Goal: Information Seeking & Learning: Compare options

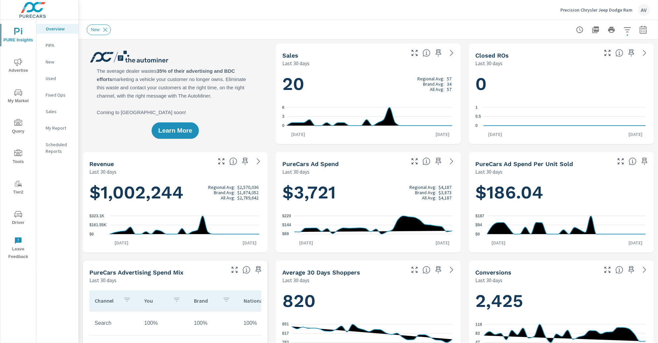
scroll to position [0, 0]
click at [284, 37] on div "New" at bounding box center [368, 30] width 563 height 20
click at [642, 30] on button "button" at bounding box center [643, 29] width 13 height 13
click at [589, 58] on select "Custom Yesterday Last week Last 7 days Last 14 days Last 30 days Last 45 days L…" at bounding box center [585, 57] width 66 height 13
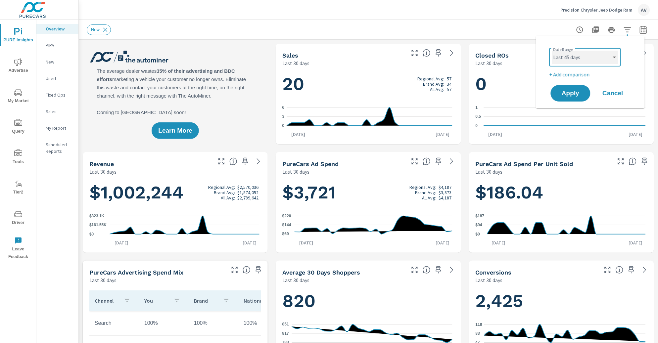
click at [552, 51] on select "Custom Yesterday Last week Last 7 days Last 14 days Last 30 days Last 45 days L…" at bounding box center [585, 57] width 66 height 13
select select "Last 45 days"
click at [574, 74] on p "+ Add comparison" at bounding box center [591, 74] width 85 height 8
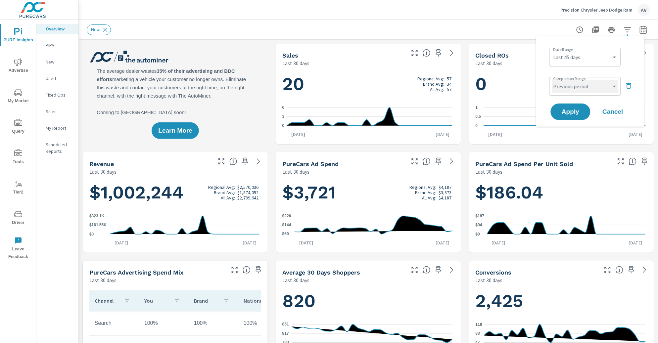
click at [572, 85] on select "Custom Previous period Previous month Previous year" at bounding box center [585, 86] width 66 height 13
click at [552, 80] on select "Custom Previous period Previous month Previous year" at bounding box center [585, 86] width 66 height 13
select select "Previous year"
click at [565, 110] on span "Apply" at bounding box center [570, 112] width 27 height 6
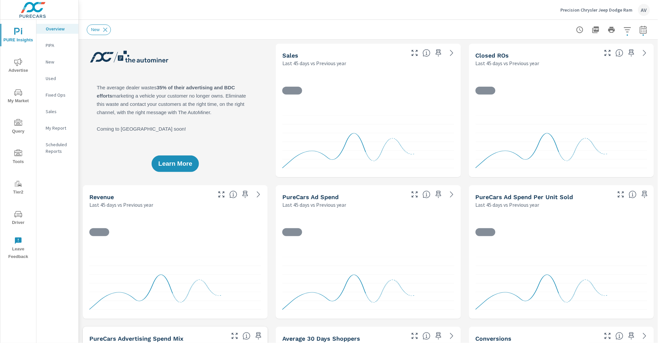
scroll to position [0, 0]
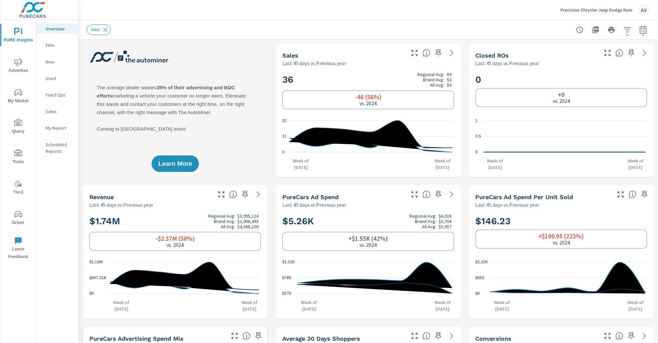
click at [237, 53] on div "Learn More" at bounding box center [175, 111] width 185 height 134
click at [235, 78] on div "Learn More" at bounding box center [175, 111] width 185 height 134
click at [639, 29] on icon "button" at bounding box center [643, 30] width 8 height 8
select select "Last 45 days"
select select "Previous year"
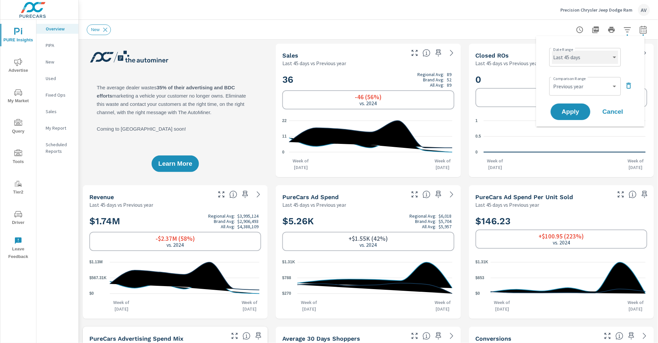
click at [606, 61] on select "Custom Yesterday Last week Last 7 days Last 14 days Last 30 days Last 45 days L…" at bounding box center [585, 57] width 66 height 13
click at [552, 51] on select "Custom Yesterday Last week Last 7 days Last 14 days Last 30 days Last 45 days L…" at bounding box center [585, 57] width 66 height 13
select select "Last month"
click at [570, 112] on span "Apply" at bounding box center [570, 112] width 27 height 6
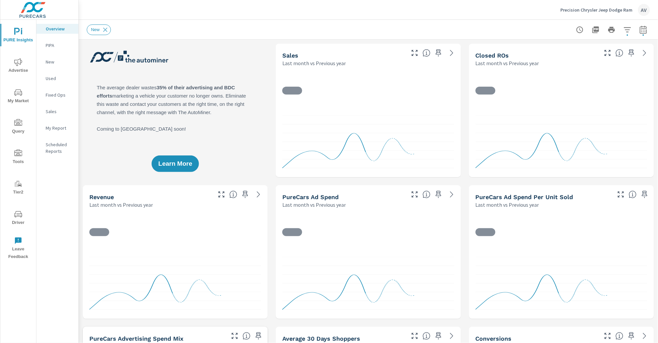
scroll to position [0, 0]
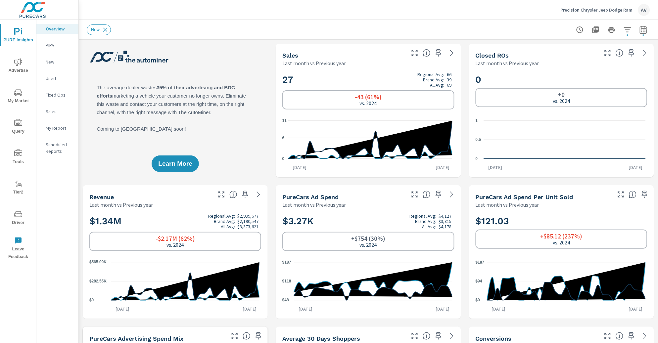
click at [236, 66] on div "Learn More" at bounding box center [175, 111] width 185 height 134
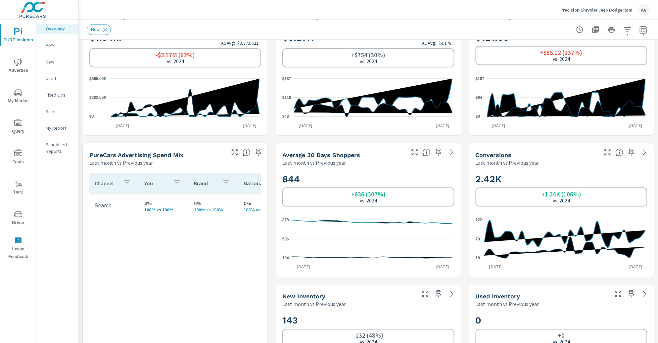
scroll to position [0, 0]
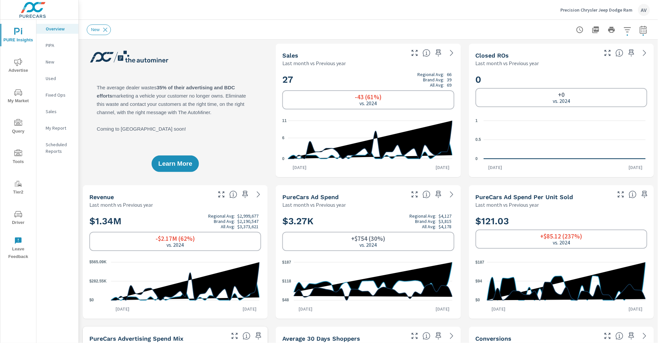
click at [246, 115] on div "Learn More" at bounding box center [175, 111] width 185 height 134
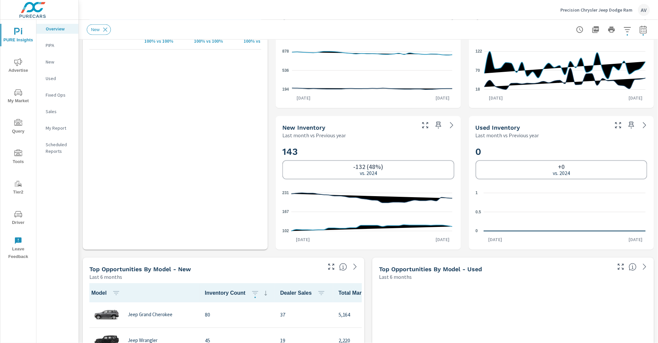
scroll to position [366, 0]
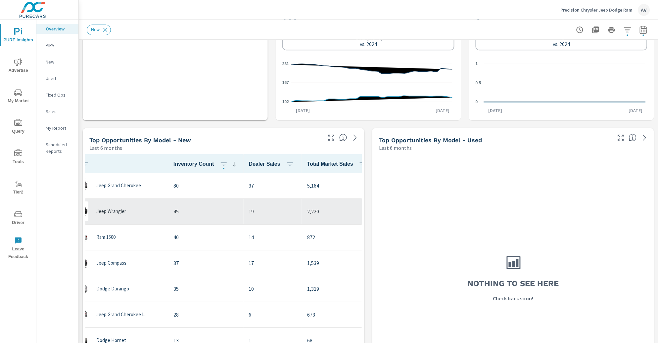
scroll to position [0, 0]
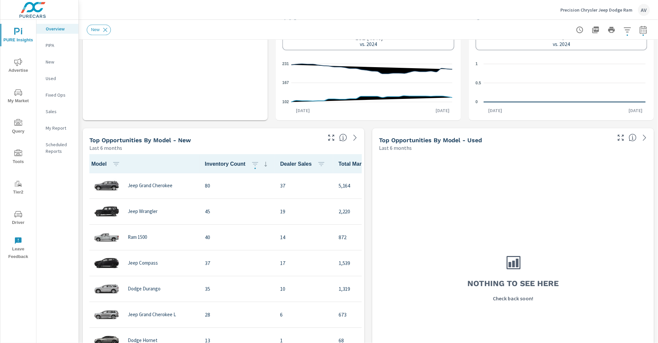
click at [273, 101] on div "Learn More The average dealer wastes 35% of their advertising and BDC efforts m…" at bounding box center [368, 266] width 579 height 1416
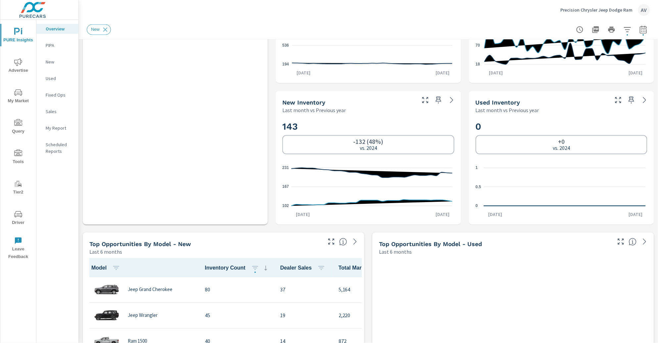
scroll to position [376, 0]
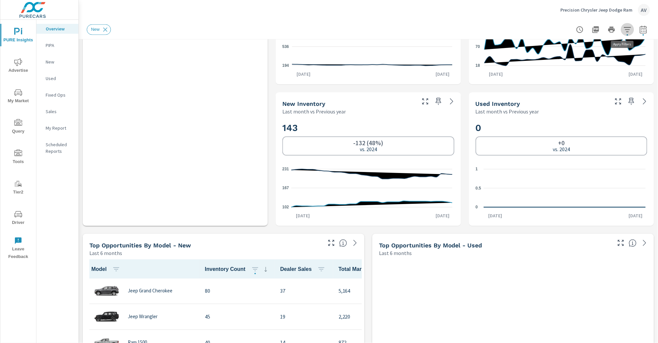
click at [626, 28] on button "button" at bounding box center [627, 29] width 13 height 13
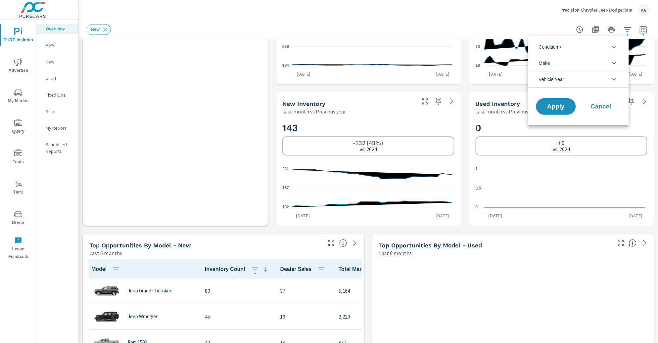
click at [583, 47] on li "Condition" at bounding box center [578, 47] width 101 height 16
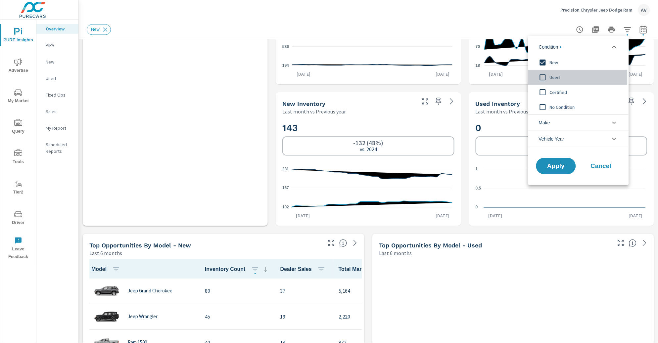
click at [544, 77] on input "filter options" at bounding box center [543, 77] width 14 height 14
click at [543, 91] on input "filter options" at bounding box center [543, 92] width 14 height 14
click at [557, 165] on span "Apply" at bounding box center [555, 166] width 27 height 6
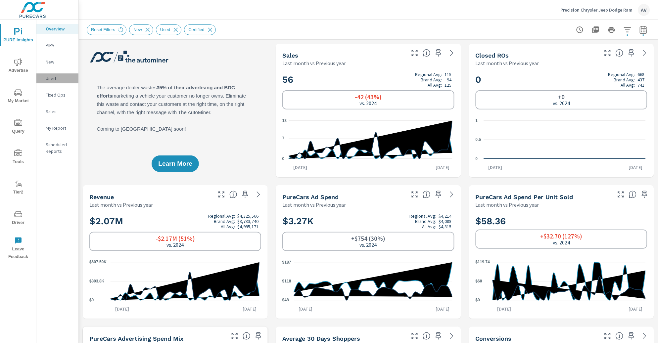
click at [48, 76] on p "Used" at bounding box center [59, 78] width 27 height 7
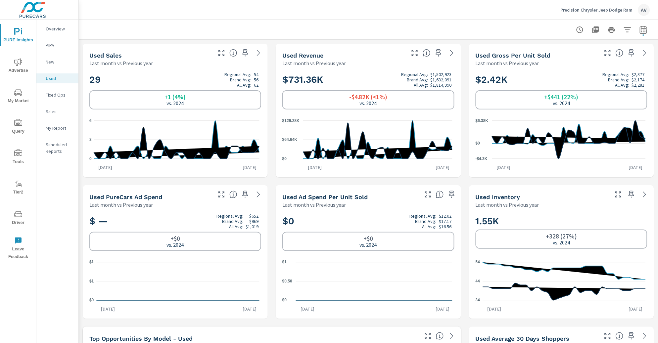
click at [54, 28] on p "Overview" at bounding box center [59, 28] width 27 height 7
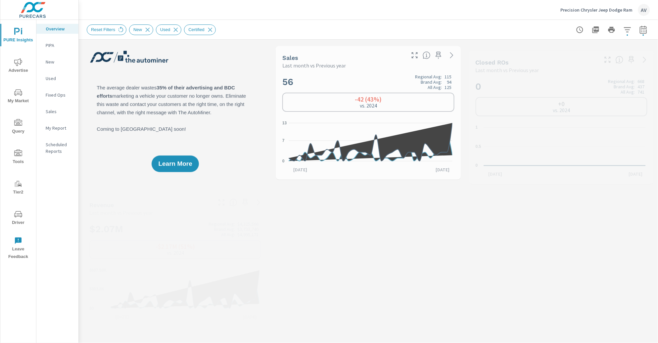
scroll to position [0, 0]
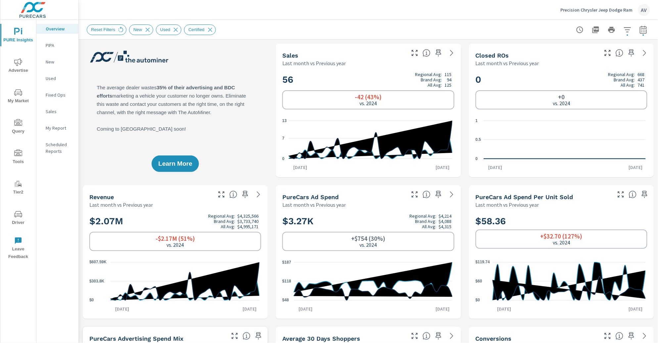
click at [262, 114] on div "Learn More" at bounding box center [175, 111] width 185 height 134
click at [53, 76] on p "Used" at bounding box center [59, 78] width 27 height 7
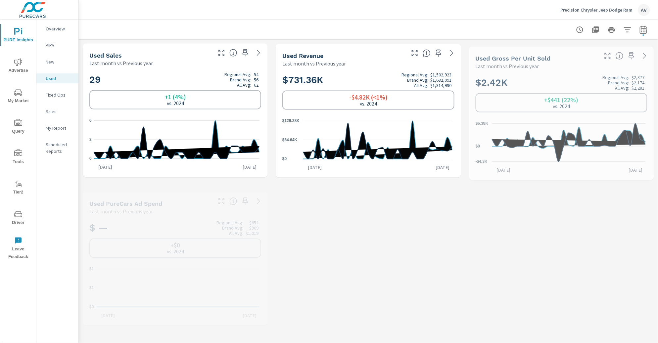
scroll to position [0, 0]
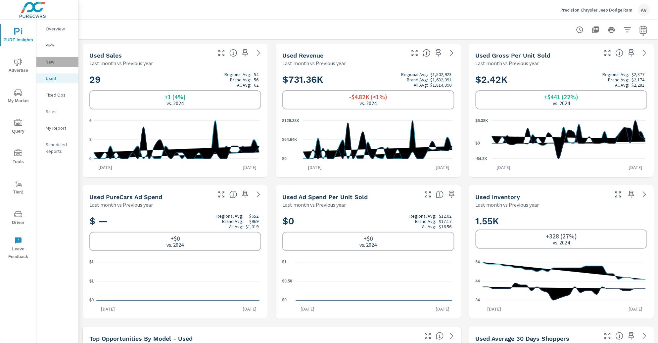
click at [51, 65] on div "New" at bounding box center [57, 62] width 42 height 10
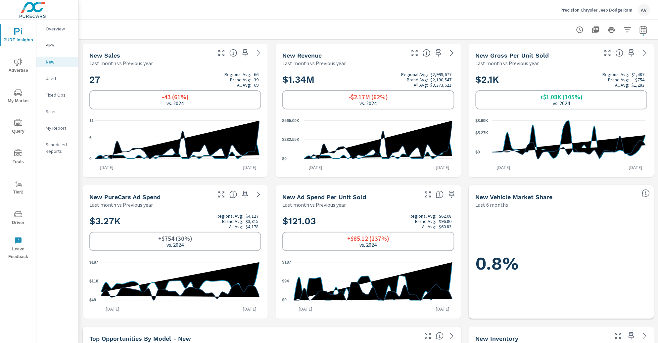
click at [52, 79] on p "Used" at bounding box center [59, 78] width 27 height 7
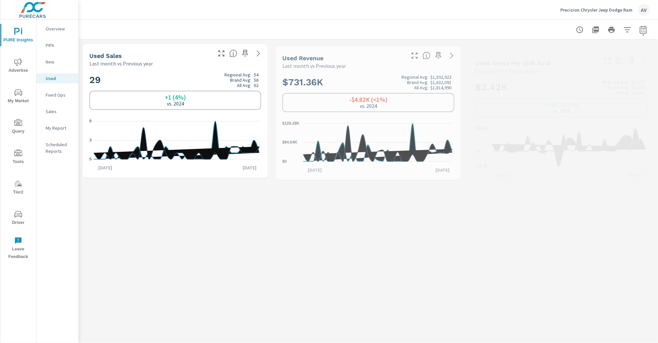
scroll to position [0, 0]
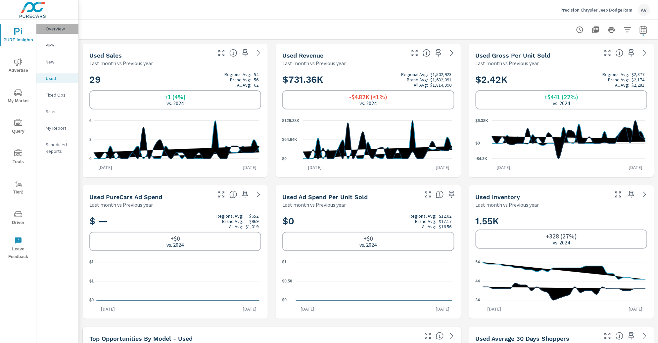
click at [62, 26] on p "Overview" at bounding box center [59, 28] width 27 height 7
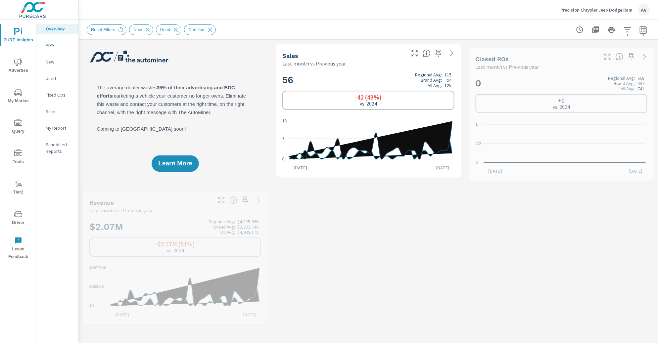
scroll to position [0, 0]
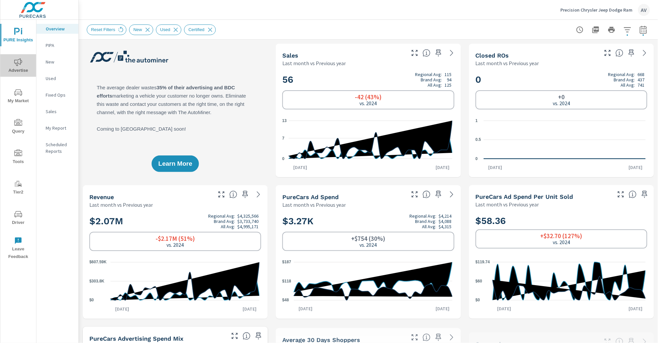
click at [20, 67] on span "Advertise" at bounding box center [18, 66] width 32 height 16
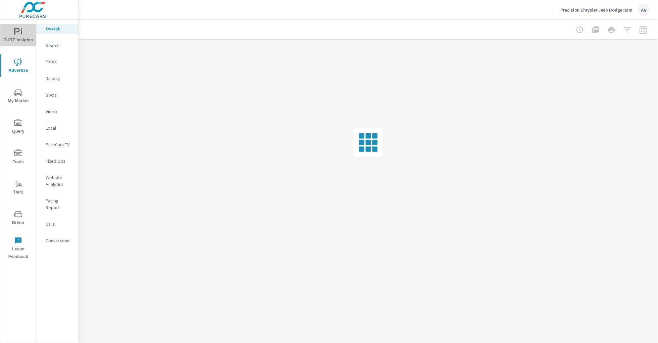
click at [24, 38] on span "PURE Insights" at bounding box center [18, 36] width 32 height 16
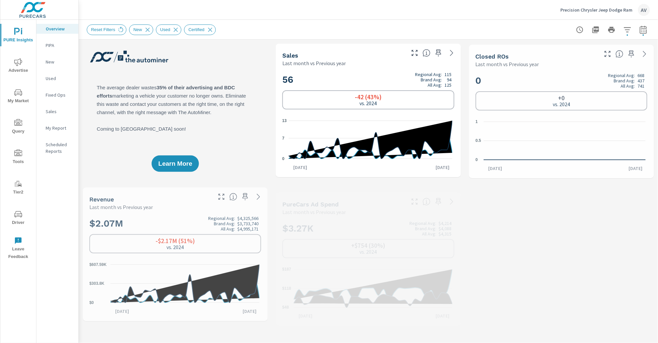
scroll to position [0, 0]
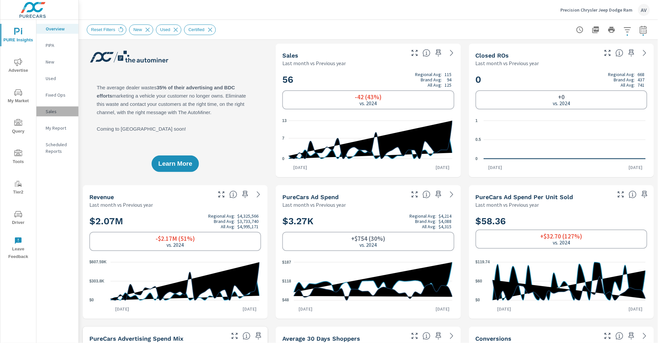
click at [51, 111] on p "Sales" at bounding box center [59, 111] width 27 height 7
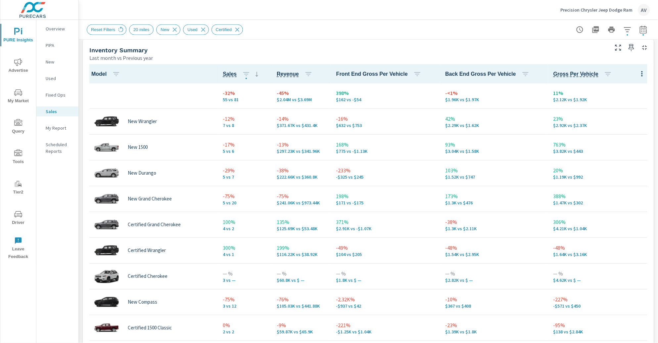
scroll to position [295, 0]
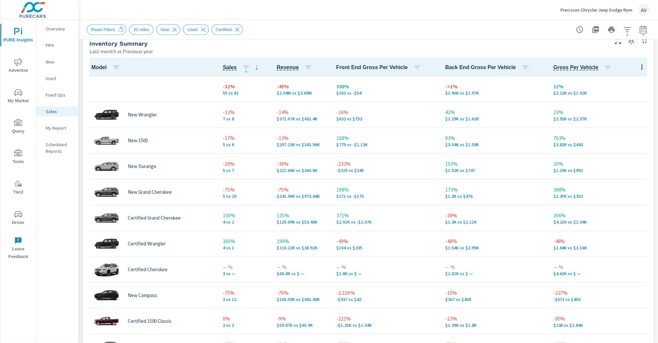
click at [55, 130] on p "My Report" at bounding box center [59, 128] width 27 height 7
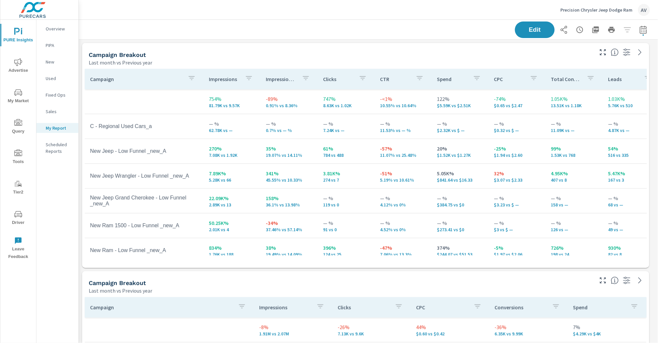
click at [272, 59] on div "Last month vs Previous year" at bounding box center [341, 63] width 504 height 8
click at [235, 57] on div "Campaign Breakout" at bounding box center [341, 55] width 504 height 8
click at [639, 29] on icon "button" at bounding box center [643, 30] width 8 height 8
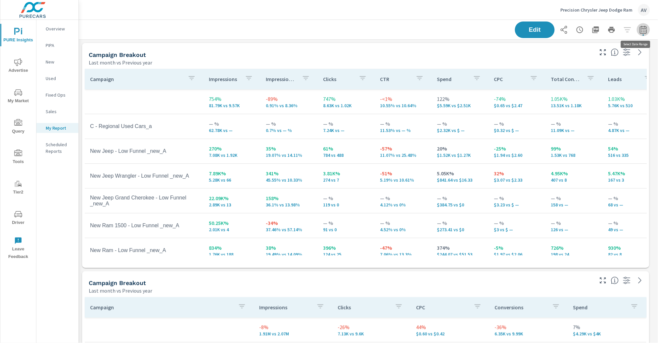
select select "Last month"
select select "Previous year"
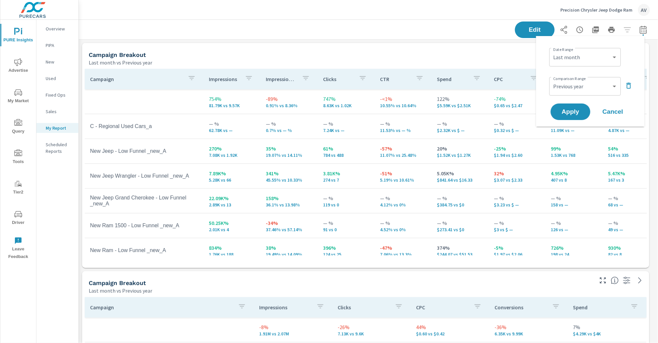
click at [503, 55] on div "Campaign Breakout" at bounding box center [341, 55] width 504 height 8
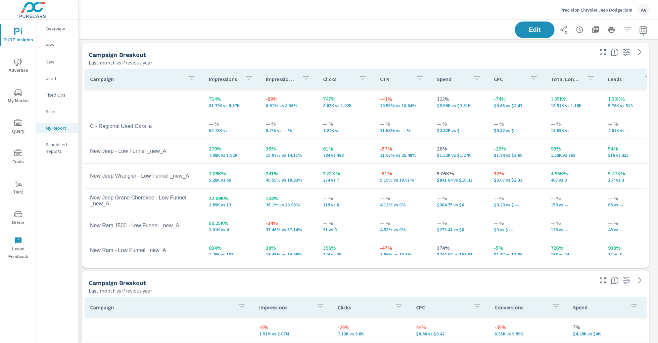
click at [639, 30] on icon "button" at bounding box center [643, 30] width 8 height 8
select select "Last month"
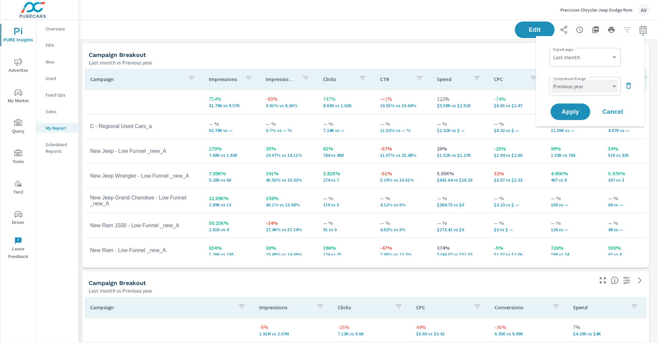
click at [585, 82] on select "Custom Previous period Previous month Previous year" at bounding box center [585, 86] width 66 height 13
click at [552, 80] on select "Custom Previous period Previous month Previous year" at bounding box center [585, 86] width 66 height 13
select select "Previous month"
click at [568, 109] on span "Apply" at bounding box center [570, 112] width 27 height 6
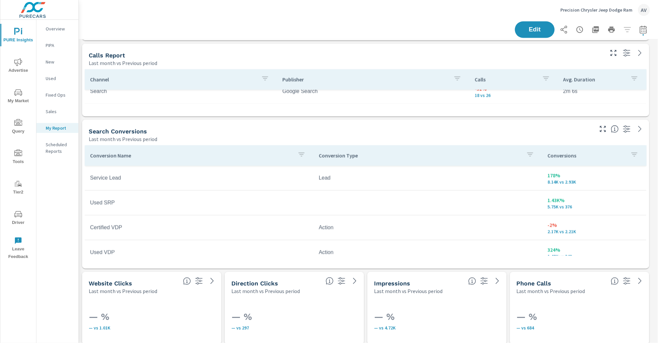
scroll to position [385, 0]
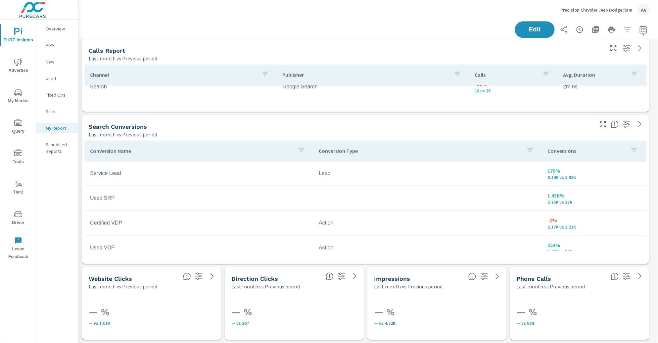
click at [307, 132] on div "Last month vs Previous period" at bounding box center [341, 135] width 504 height 8
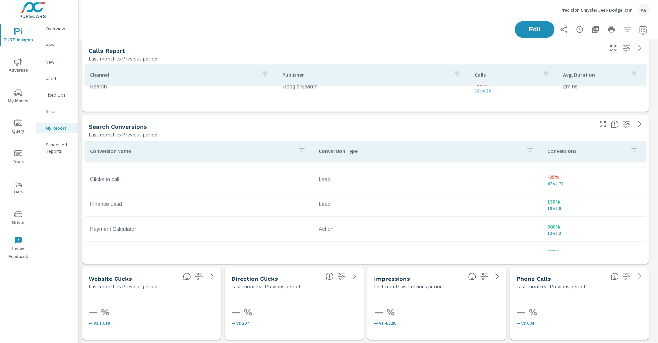
scroll to position [289, 0]
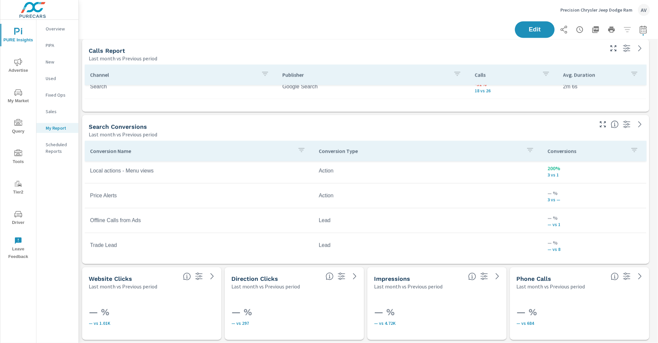
scroll to position [431, 0]
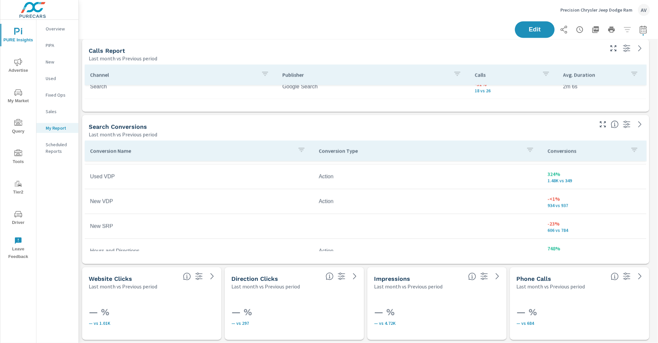
scroll to position [64, 0]
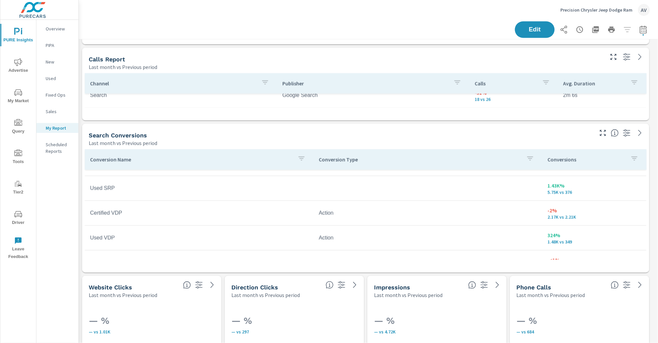
scroll to position [20, 0]
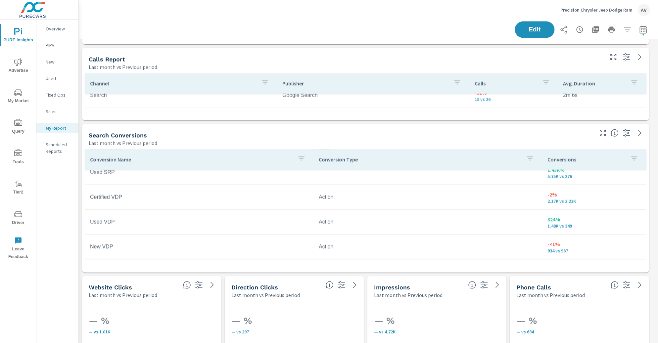
scroll to position [34, 0]
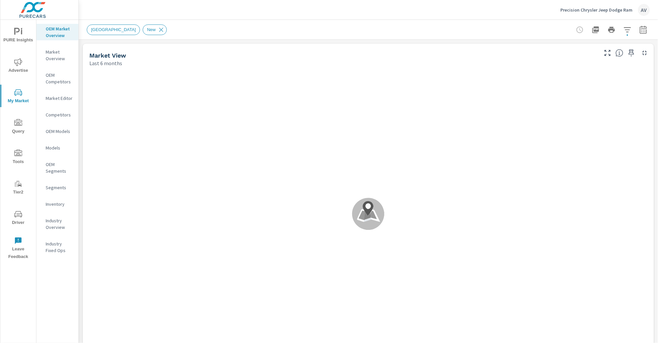
scroll to position [0, 0]
